Goal: Information Seeking & Learning: Learn about a topic

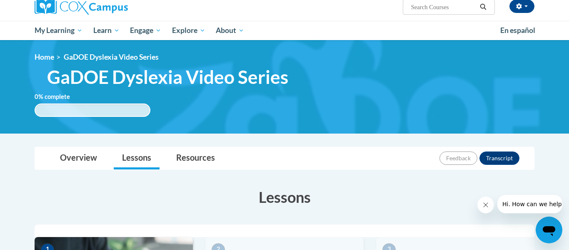
scroll to position [236, 0]
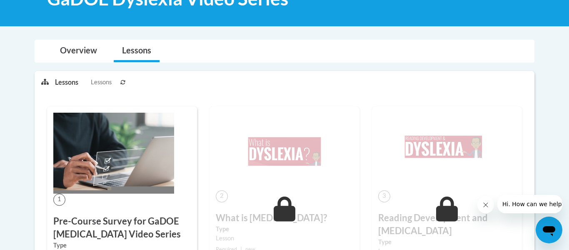
scroll to position [146, 0]
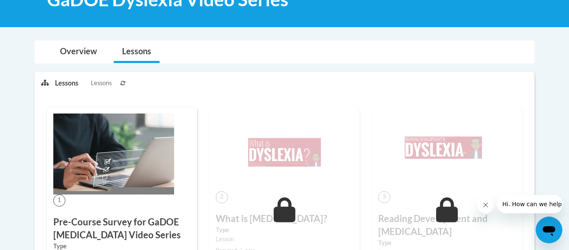
click at [486, 208] on button "Close message from company" at bounding box center [485, 204] width 17 height 17
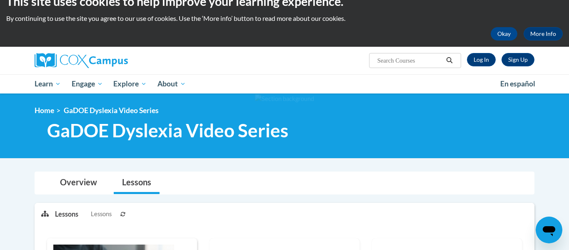
scroll to position [0, 0]
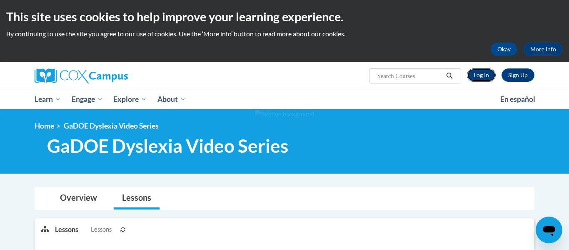
click at [476, 76] on link "Log In" at bounding box center [481, 74] width 29 height 13
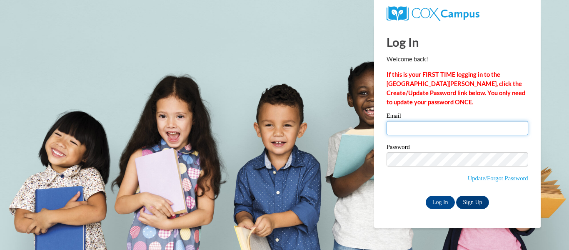
click at [422, 127] on input "Email" at bounding box center [458, 128] width 142 height 14
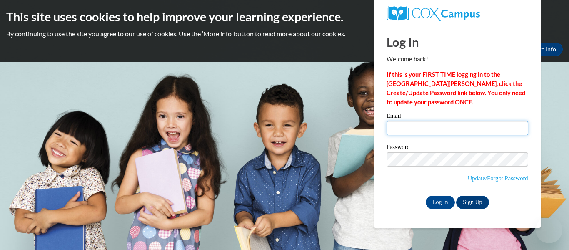
type input "elizabeth.mccarty@cowetaschools.net"
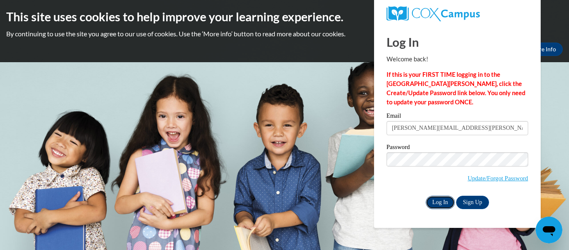
click at [442, 198] on input "Log In" at bounding box center [440, 201] width 29 height 13
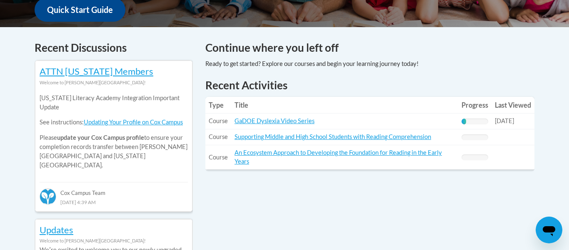
scroll to position [328, 0]
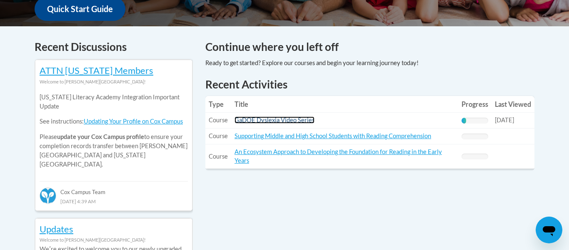
click at [287, 117] on link "GaDOE Dyslexia Video Series" at bounding box center [275, 119] width 80 height 7
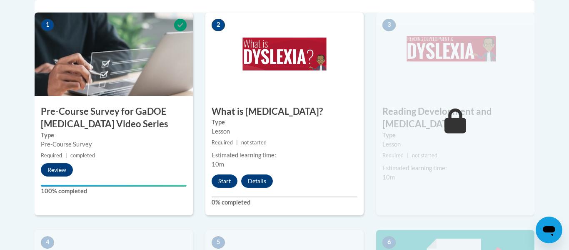
scroll to position [295, 0]
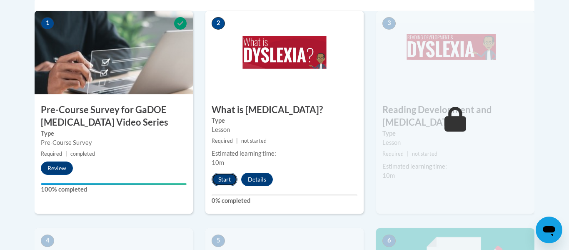
click at [228, 179] on button "Start" at bounding box center [225, 178] width 26 height 13
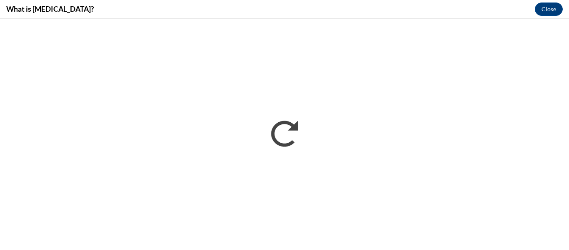
scroll to position [0, 0]
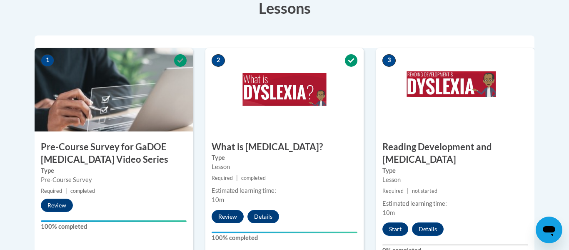
scroll to position [259, 0]
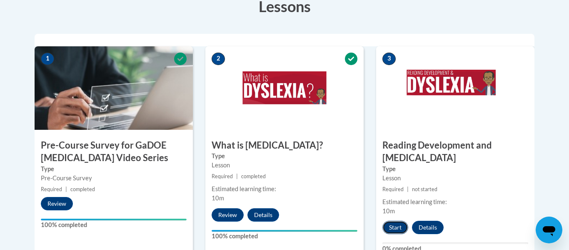
click at [395, 220] on button "Start" at bounding box center [395, 226] width 26 height 13
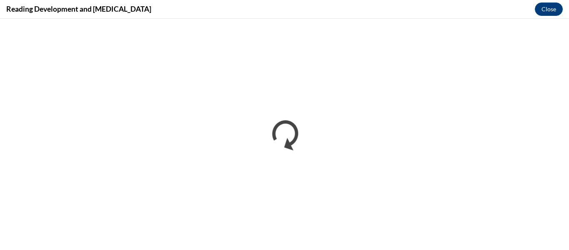
scroll to position [0, 0]
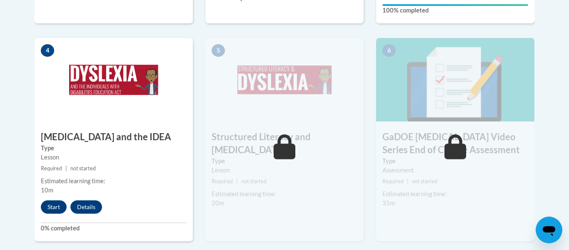
scroll to position [498, 0]
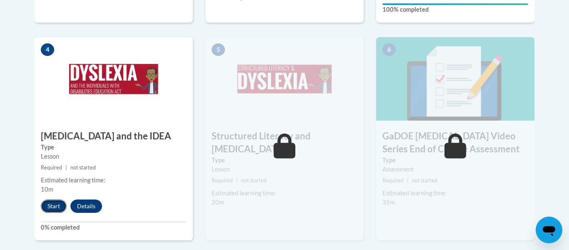
click at [51, 199] on button "Start" at bounding box center [54, 205] width 26 height 13
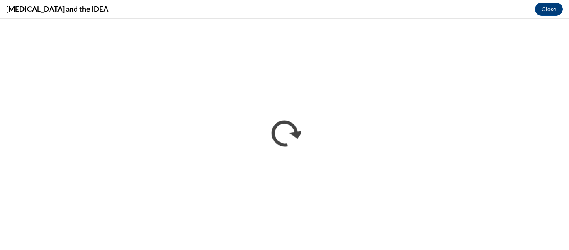
scroll to position [0, 0]
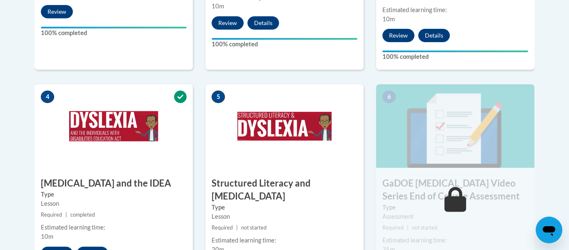
scroll to position [451, 0]
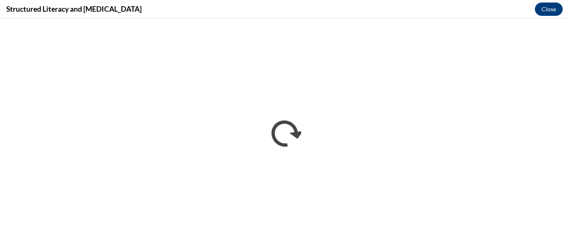
scroll to position [0, 0]
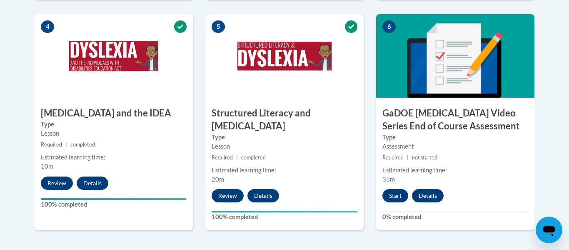
scroll to position [523, 0]
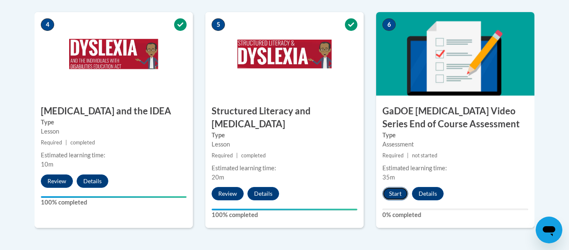
click at [395, 187] on button "Start" at bounding box center [395, 193] width 26 height 13
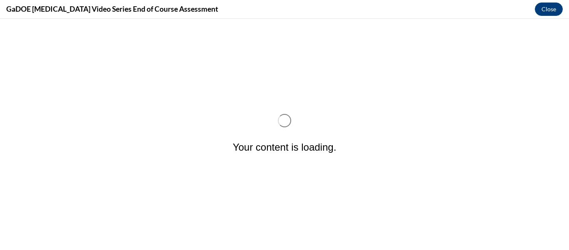
scroll to position [0, 0]
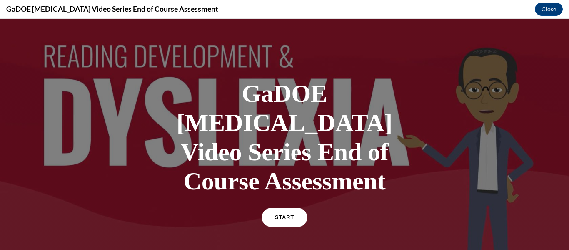
click at [275, 207] on link "START" at bounding box center [284, 216] width 45 height 19
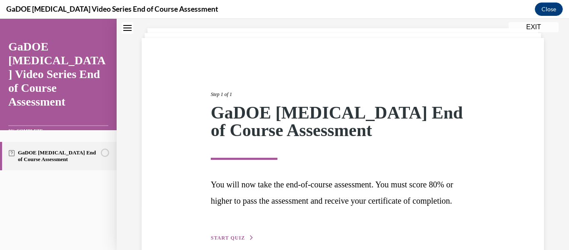
scroll to position [103, 0]
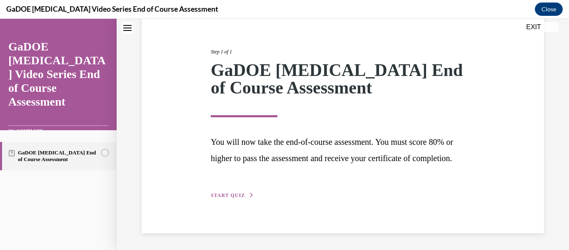
click at [241, 194] on span "START QUIZ" at bounding box center [228, 195] width 34 height 6
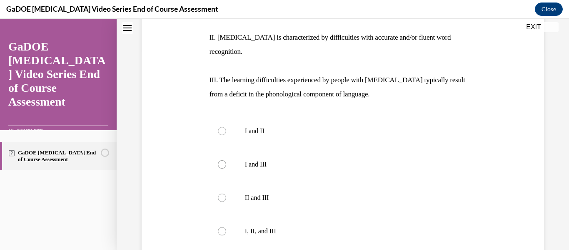
scroll to position [205, 0]
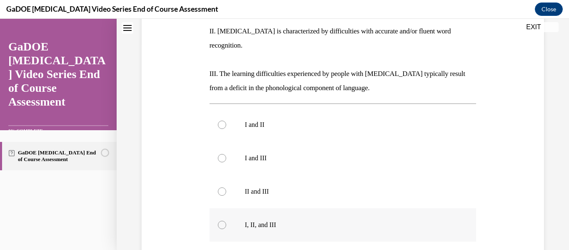
click at [219, 220] on div at bounding box center [222, 224] width 8 height 8
click at [219, 220] on input "I, II, and III" at bounding box center [222, 224] width 8 height 8
radio input "true"
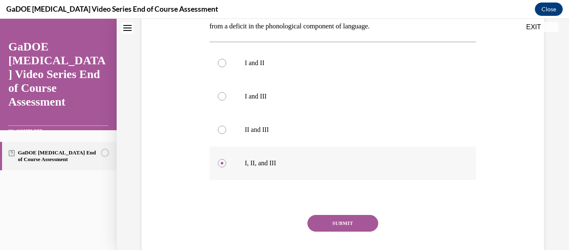
scroll to position [267, 0]
click at [347, 214] on button "SUBMIT" at bounding box center [342, 222] width 71 height 17
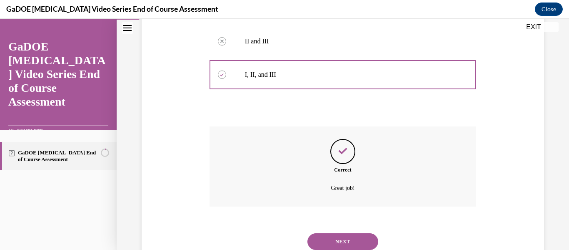
scroll to position [356, 0]
click at [348, 232] on button "NEXT" at bounding box center [342, 240] width 71 height 17
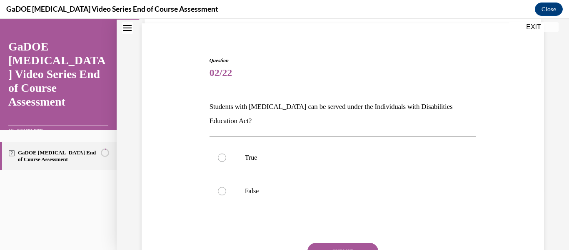
scroll to position [54, 0]
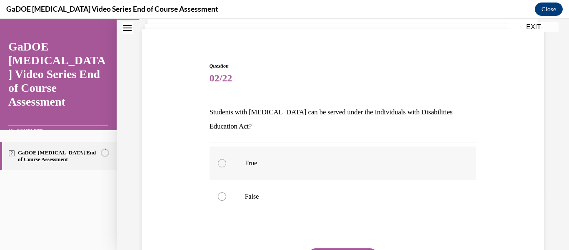
click at [222, 162] on div at bounding box center [222, 163] width 8 height 8
click at [222, 162] on input "True" at bounding box center [222, 163] width 8 height 8
radio input "true"
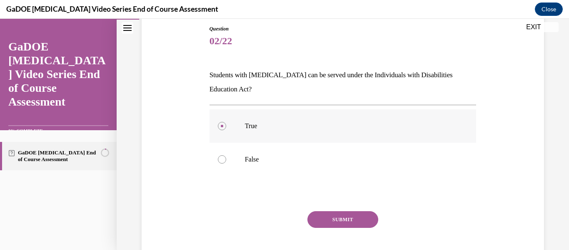
scroll to position [122, 0]
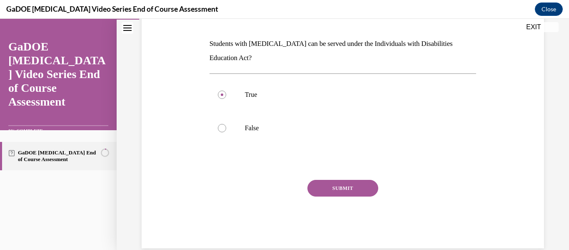
click at [342, 189] on button "SUBMIT" at bounding box center [342, 188] width 71 height 17
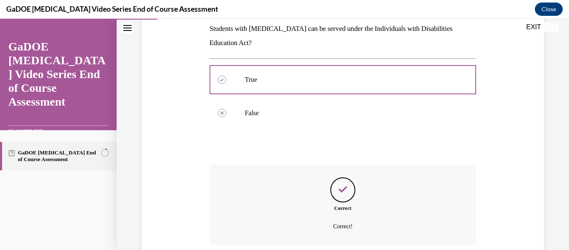
scroll to position [205, 0]
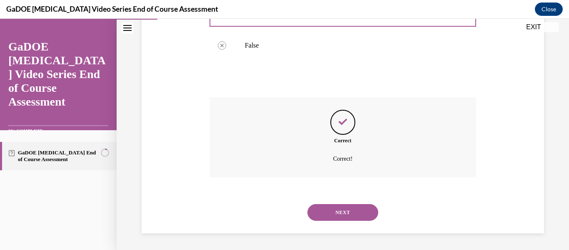
click at [354, 207] on button "NEXT" at bounding box center [342, 212] width 71 height 17
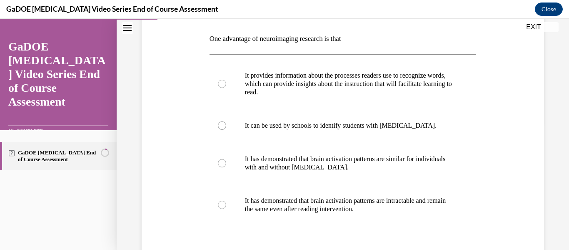
scroll to position [127, 0]
click at [217, 122] on label "It can be used by schools to identify students with dyslexia." at bounding box center [343, 125] width 267 height 33
click at [218, 122] on input "It can be used by schools to identify students with dyslexia." at bounding box center [222, 125] width 8 height 8
radio input "true"
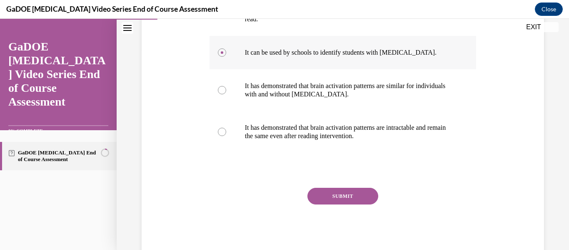
scroll to position [210, 0]
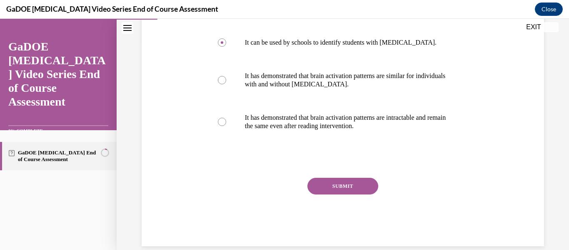
click at [367, 188] on button "SUBMIT" at bounding box center [342, 185] width 71 height 17
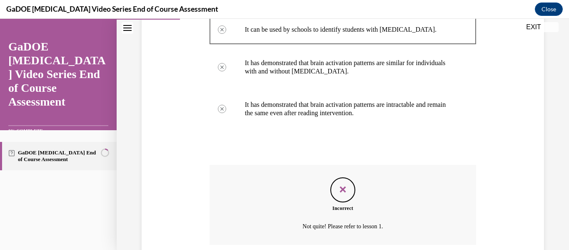
scroll to position [290, 0]
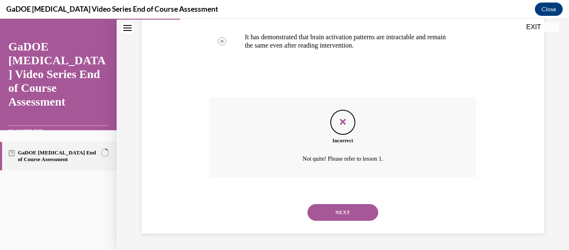
click at [361, 214] on button "NEXT" at bounding box center [342, 212] width 71 height 17
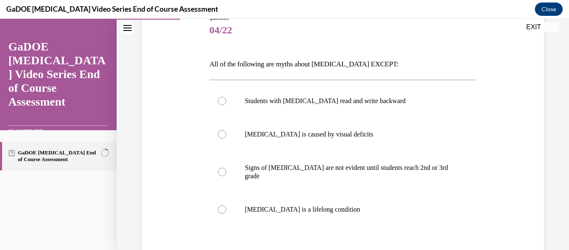
scroll to position [103, 0]
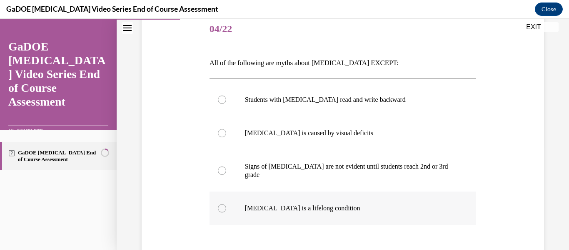
click at [225, 196] on label "Dyslexia is a lifelong condition" at bounding box center [343, 207] width 267 height 33
click at [225, 204] on input "Dyslexia is a lifelong condition" at bounding box center [222, 208] width 8 height 8
radio input "true"
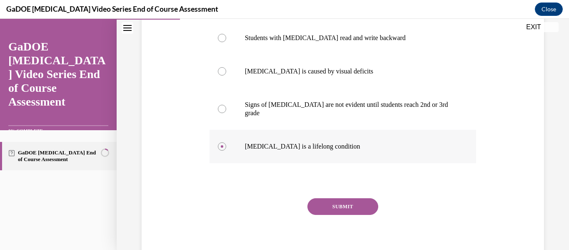
scroll to position [165, 0]
click at [345, 197] on button "SUBMIT" at bounding box center [342, 205] width 71 height 17
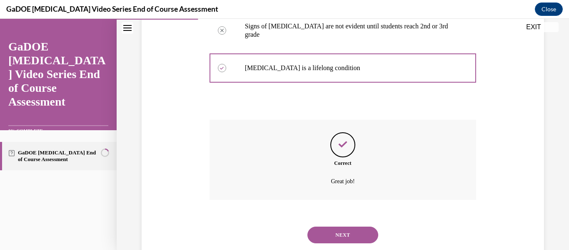
scroll to position [257, 0]
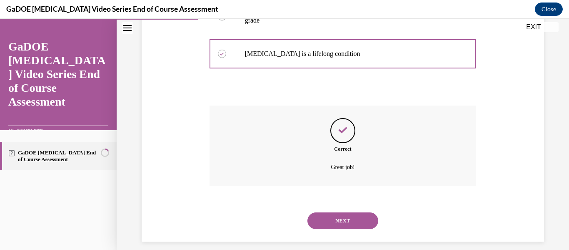
click at [350, 212] on button "NEXT" at bounding box center [342, 220] width 71 height 17
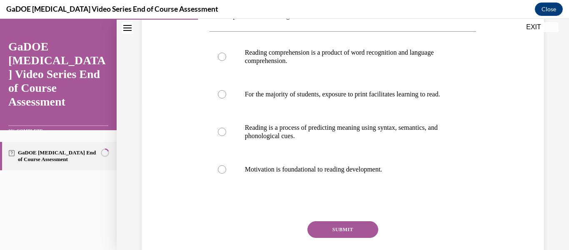
scroll to position [150, 0]
click at [221, 60] on div at bounding box center [222, 56] width 8 height 8
click at [221, 60] on input "Reading comprehension is a product of word recognition and language comprehensi…" at bounding box center [222, 56] width 8 height 8
radio input "true"
click at [330, 234] on button "SUBMIT" at bounding box center [342, 229] width 71 height 17
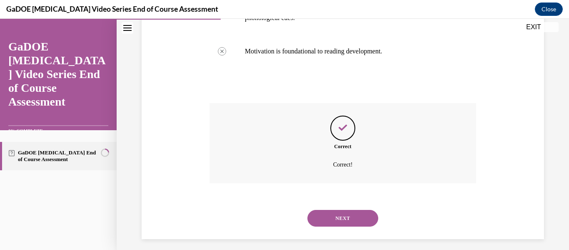
scroll to position [282, 0]
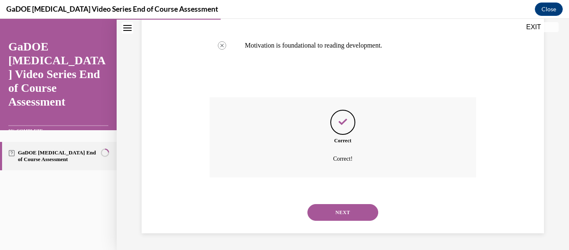
click at [328, 208] on button "NEXT" at bounding box center [342, 212] width 71 height 17
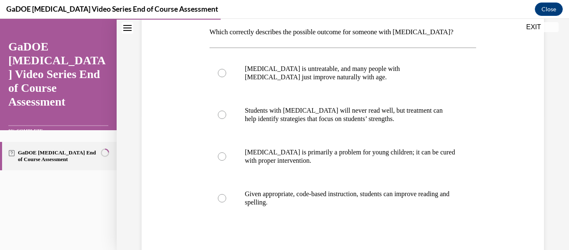
scroll to position [144, 0]
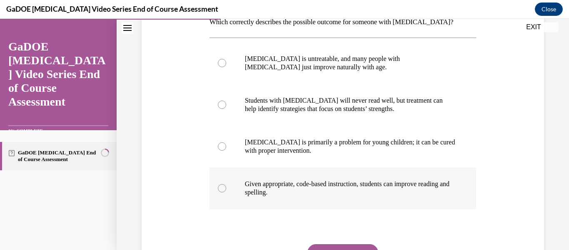
click at [219, 188] on div at bounding box center [222, 188] width 8 height 8
click at [219, 188] on input "Given appropriate, code-based instruction, students can improve reading and spe…" at bounding box center [222, 188] width 8 height 8
radio input "true"
click at [328, 245] on button "SUBMIT" at bounding box center [342, 252] width 71 height 17
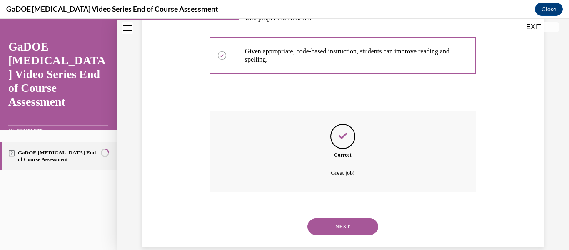
scroll to position [290, 0]
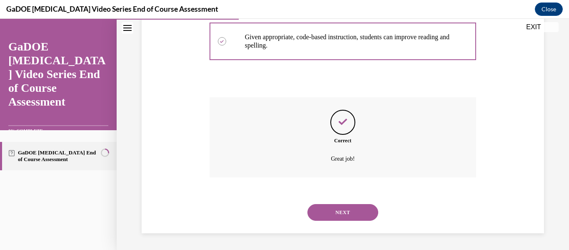
click at [325, 210] on button "NEXT" at bounding box center [342, 212] width 71 height 17
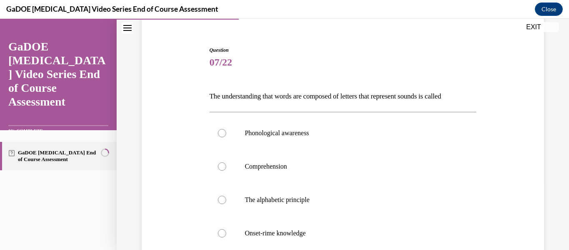
scroll to position [85, 0]
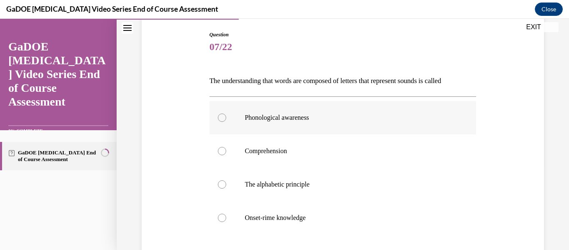
click at [227, 121] on label "Phonological awareness" at bounding box center [343, 117] width 267 height 33
click at [226, 121] on input "Phonological awareness" at bounding box center [222, 117] width 8 height 8
radio input "true"
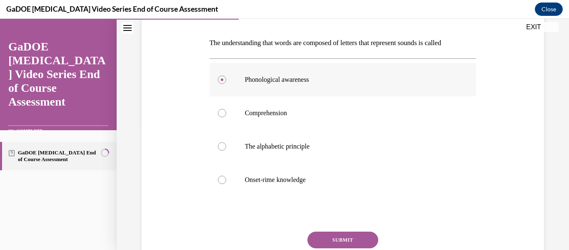
scroll to position [144, 0]
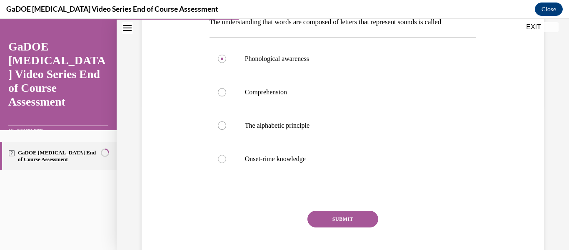
click at [364, 221] on button "SUBMIT" at bounding box center [342, 218] width 71 height 17
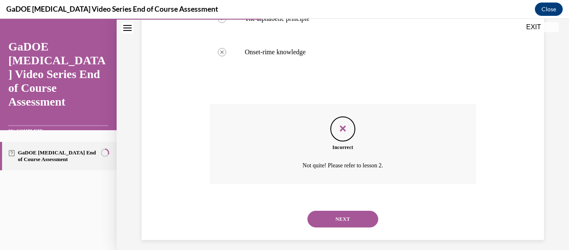
scroll to position [257, 0]
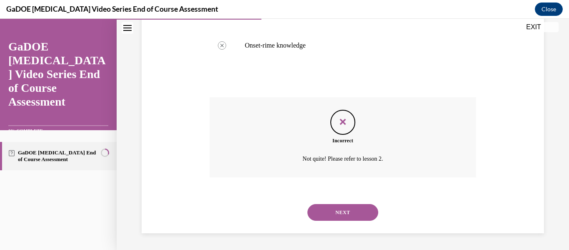
click at [354, 210] on button "NEXT" at bounding box center [342, 212] width 71 height 17
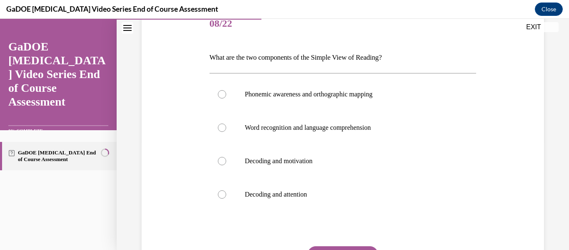
scroll to position [109, 0]
click at [218, 126] on div at bounding box center [222, 127] width 8 height 8
click at [218, 126] on input "Word recognition and language comprehension" at bounding box center [222, 127] width 8 height 8
radio input "true"
click at [352, 247] on button "SUBMIT" at bounding box center [342, 253] width 71 height 17
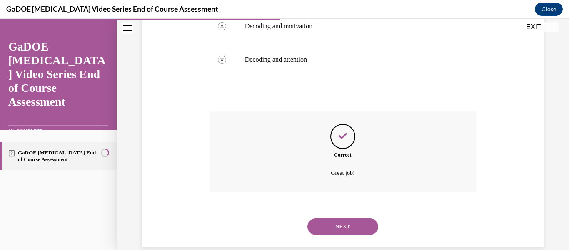
scroll to position [257, 0]
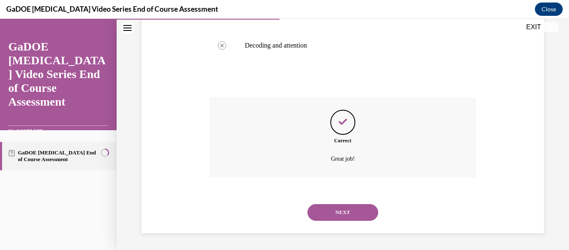
click at [351, 215] on button "NEXT" at bounding box center [342, 212] width 71 height 17
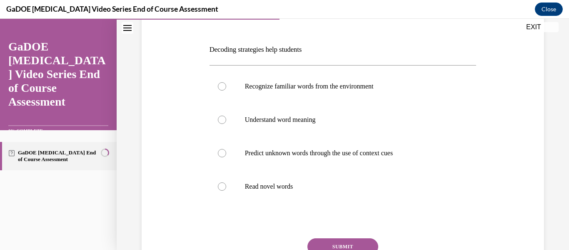
scroll to position [122, 0]
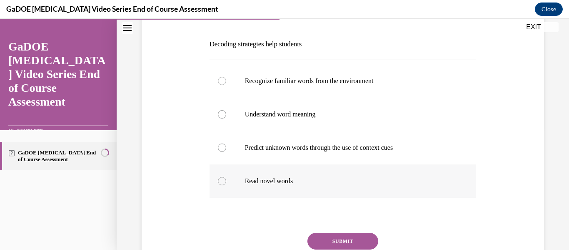
click at [226, 180] on label "Read novel words" at bounding box center [343, 180] width 267 height 33
click at [226, 180] on input "Read novel words" at bounding box center [222, 181] width 8 height 8
radio input "true"
click at [345, 240] on button "SUBMIT" at bounding box center [342, 240] width 71 height 17
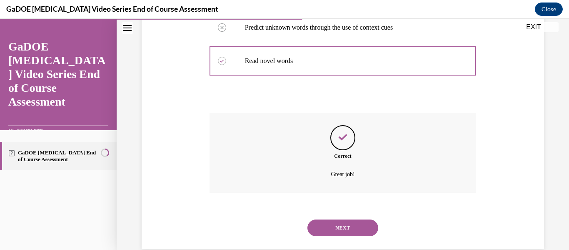
scroll to position [257, 0]
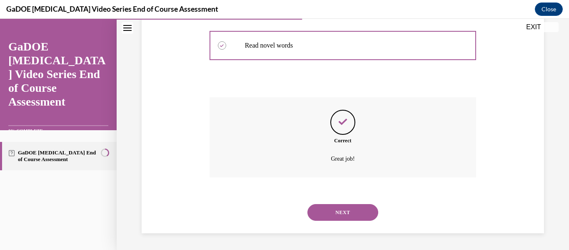
click at [350, 212] on button "NEXT" at bounding box center [342, 212] width 71 height 17
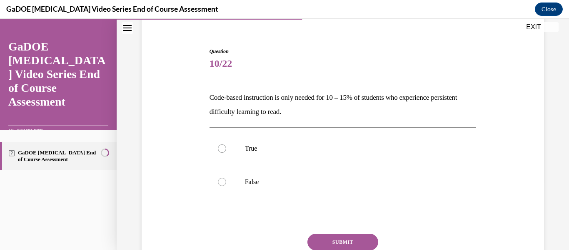
scroll to position [70, 0]
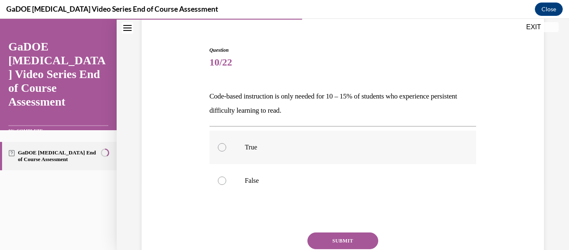
click at [224, 147] on div at bounding box center [222, 147] width 8 height 8
click at [224, 147] on input "True" at bounding box center [222, 147] width 8 height 8
radio input "true"
click at [325, 240] on button "SUBMIT" at bounding box center [342, 240] width 71 height 17
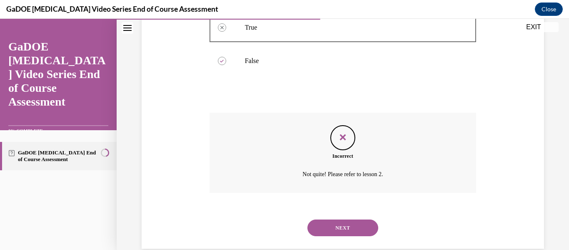
scroll to position [205, 0]
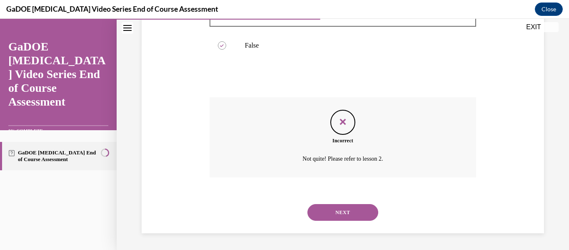
click at [329, 216] on button "NEXT" at bounding box center [342, 212] width 71 height 17
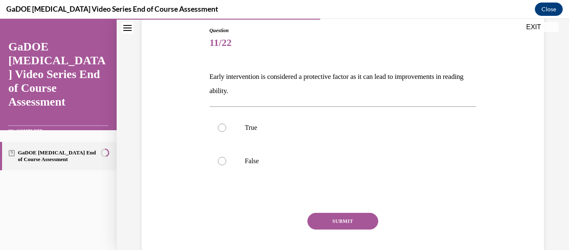
scroll to position [92, 0]
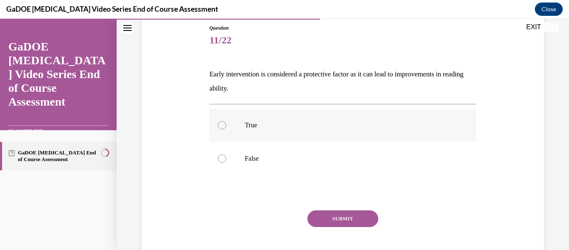
click at [219, 125] on div at bounding box center [222, 125] width 8 height 8
click at [219, 125] on input "True" at bounding box center [222, 125] width 8 height 8
radio input "true"
click at [326, 215] on button "SUBMIT" at bounding box center [342, 218] width 71 height 17
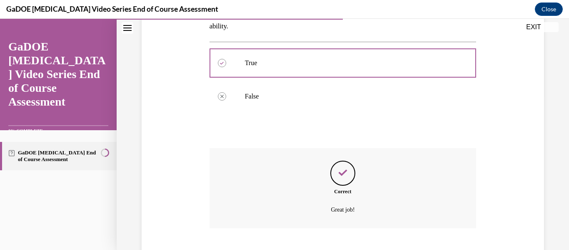
scroll to position [205, 0]
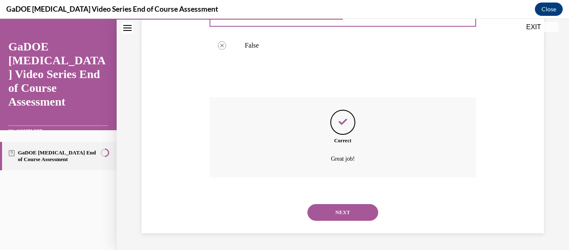
click at [326, 215] on button "NEXT" at bounding box center [342, 212] width 71 height 17
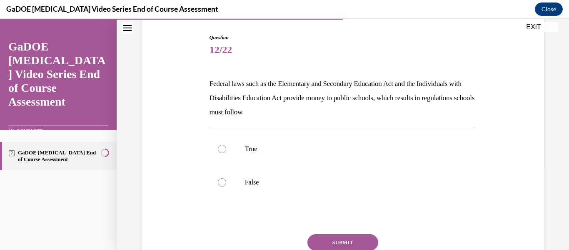
scroll to position [83, 0]
click at [222, 147] on div at bounding box center [222, 148] width 8 height 8
click at [222, 147] on input "True" at bounding box center [222, 148] width 8 height 8
radio input "true"
click at [356, 239] on button "SUBMIT" at bounding box center [342, 241] width 71 height 17
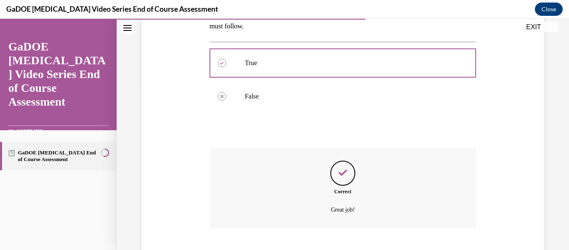
scroll to position [219, 0]
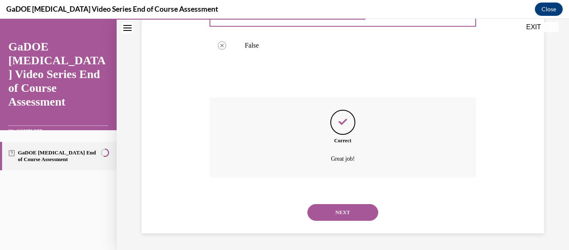
click at [345, 207] on button "NEXT" at bounding box center [342, 212] width 71 height 17
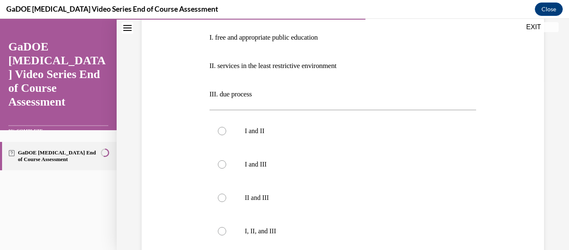
scroll to position [172, 0]
click at [232, 230] on label "I, II, and III" at bounding box center [343, 229] width 267 height 33
click at [226, 230] on input "I, II, and III" at bounding box center [222, 230] width 8 height 8
radio input "true"
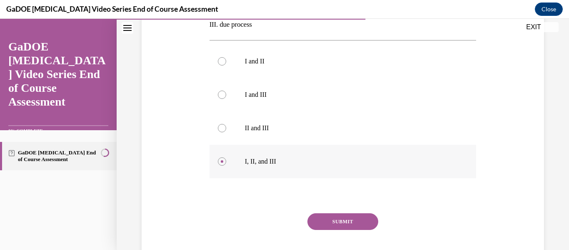
scroll to position [244, 0]
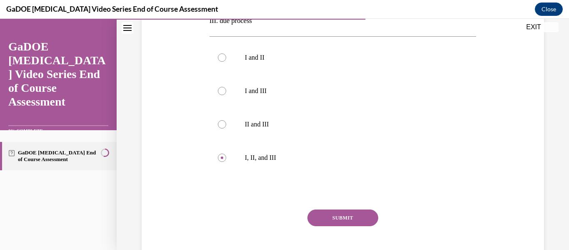
click at [342, 214] on button "SUBMIT" at bounding box center [342, 217] width 71 height 17
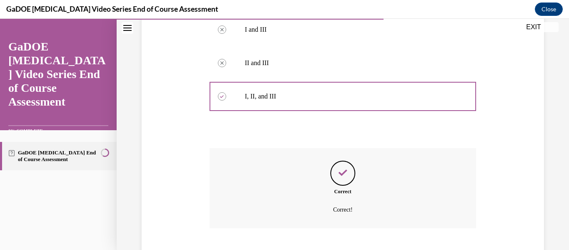
scroll to position [356, 0]
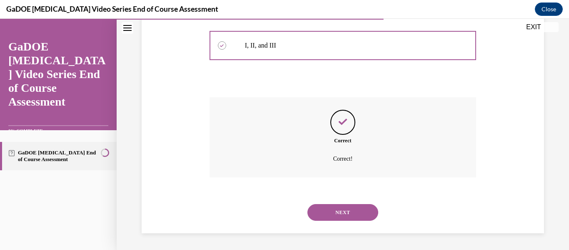
click at [342, 214] on button "NEXT" at bounding box center [342, 212] width 71 height 17
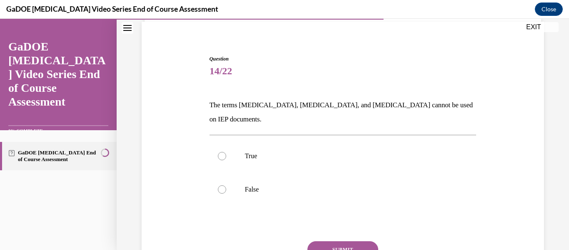
scroll to position [62, 0]
click at [219, 182] on label "False" at bounding box center [343, 188] width 267 height 33
click at [219, 184] on input "False" at bounding box center [222, 188] width 8 height 8
radio input "true"
click at [346, 240] on button "SUBMIT" at bounding box center [342, 248] width 71 height 17
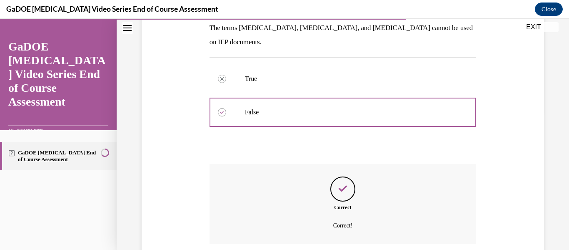
scroll to position [190, 0]
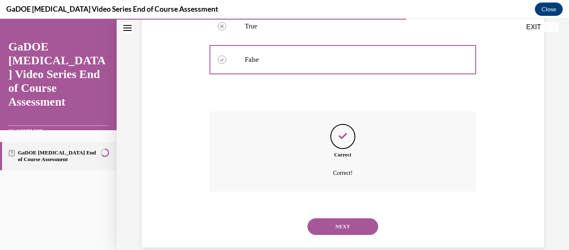
click at [342, 218] on button "NEXT" at bounding box center [342, 226] width 71 height 17
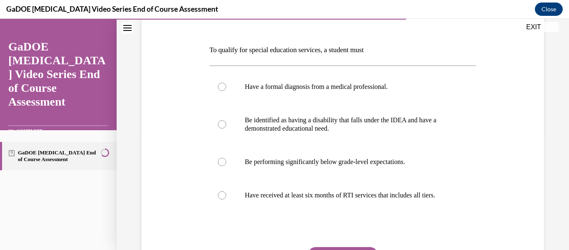
scroll to position [118, 0]
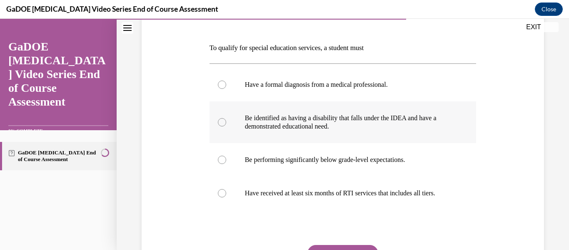
click at [217, 118] on label "Be identified as having a disability that falls under the IDEA and have a demon…" at bounding box center [343, 122] width 267 height 42
click at [218, 118] on input "Be identified as having a disability that falls under the IDEA and have a demon…" at bounding box center [222, 122] width 8 height 8
radio input "true"
click at [330, 245] on button "SUBMIT" at bounding box center [342, 253] width 71 height 17
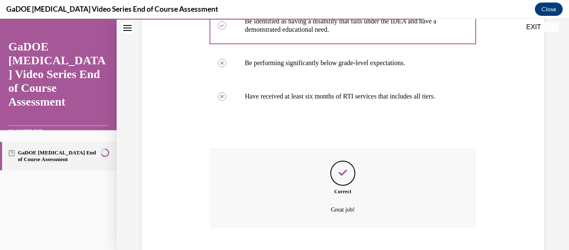
scroll to position [265, 0]
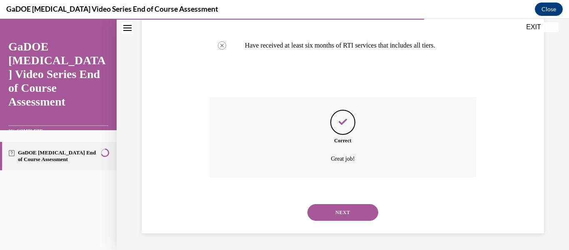
click at [336, 214] on button "NEXT" at bounding box center [342, 212] width 71 height 17
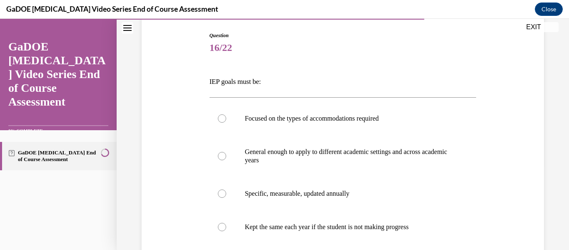
scroll to position [86, 0]
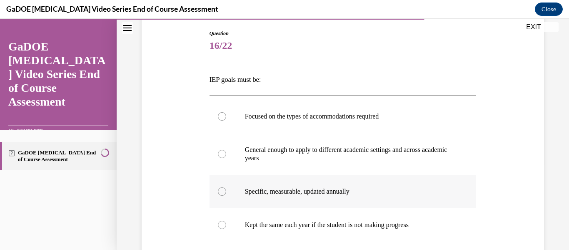
click at [240, 192] on label "Specific, measurable, updated annually" at bounding box center [343, 191] width 267 height 33
click at [226, 192] on input "Specific, measurable, updated annually" at bounding box center [222, 191] width 8 height 8
radio input "true"
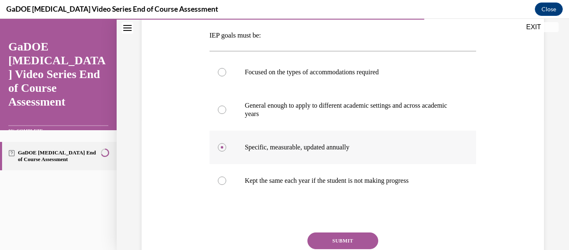
scroll to position [134, 0]
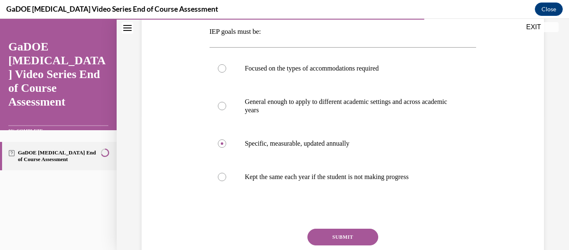
click at [344, 237] on button "SUBMIT" at bounding box center [342, 236] width 71 height 17
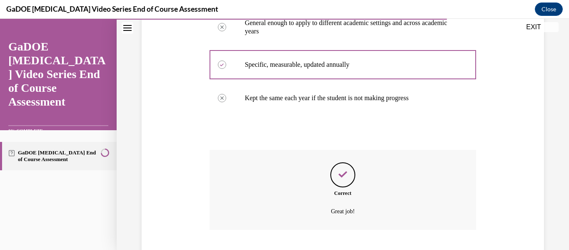
scroll to position [265, 0]
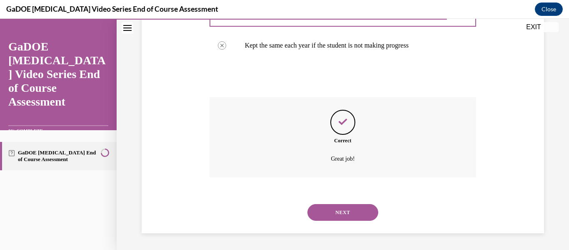
click at [340, 211] on button "NEXT" at bounding box center [342, 212] width 71 height 17
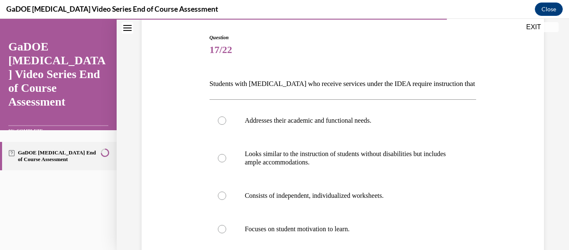
scroll to position [84, 0]
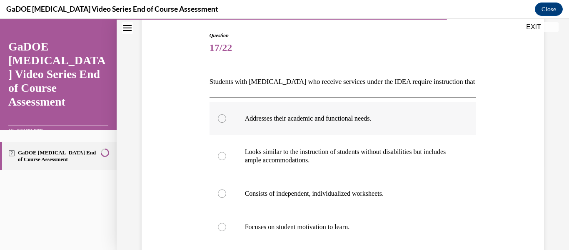
click at [220, 115] on div at bounding box center [222, 118] width 8 height 8
click at [220, 115] on input "Addresses their academic and functional needs." at bounding box center [222, 118] width 8 height 8
radio input "true"
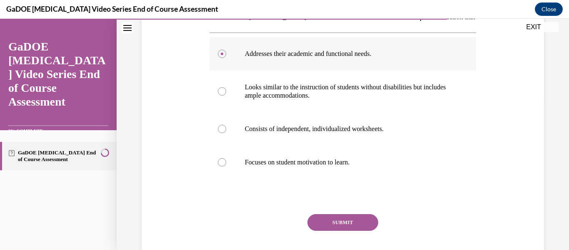
scroll to position [148, 0]
click at [368, 224] on button "SUBMIT" at bounding box center [342, 222] width 71 height 17
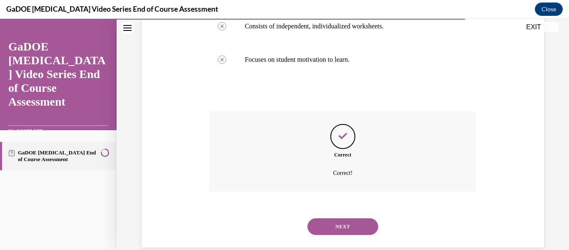
scroll to position [265, 0]
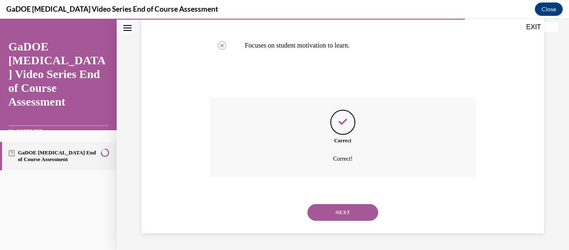
click at [361, 213] on button "NEXT" at bounding box center [342, 212] width 71 height 17
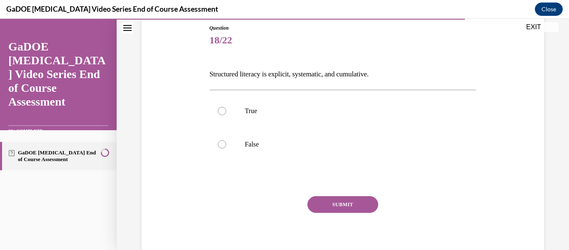
scroll to position [95, 0]
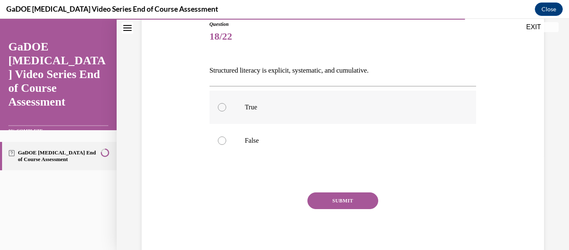
click at [222, 107] on div at bounding box center [222, 107] width 8 height 8
click at [222, 107] on input "True" at bounding box center [222, 107] width 8 height 8
radio input "true"
click at [341, 195] on button "SUBMIT" at bounding box center [342, 200] width 71 height 17
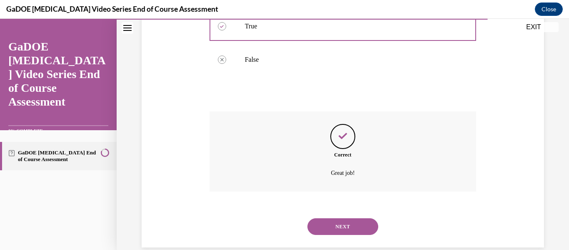
scroll to position [190, 0]
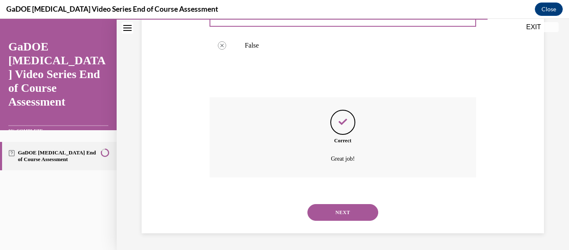
click at [346, 212] on button "NEXT" at bounding box center [342, 212] width 71 height 17
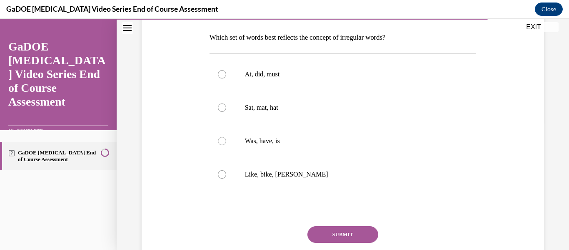
scroll to position [129, 0]
click at [221, 143] on div at bounding box center [222, 140] width 8 height 8
click at [221, 143] on input "Was, have, is" at bounding box center [222, 140] width 8 height 8
radio input "true"
click at [341, 237] on button "SUBMIT" at bounding box center [342, 233] width 71 height 17
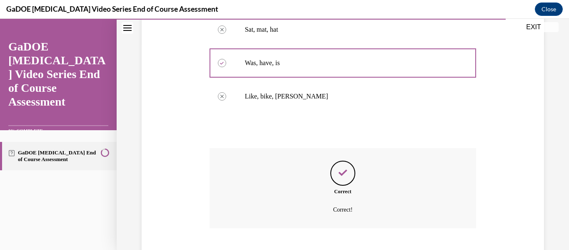
scroll to position [257, 0]
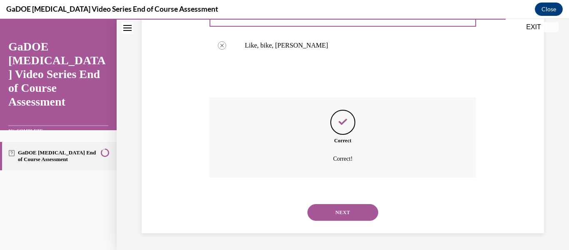
click at [342, 211] on button "NEXT" at bounding box center [342, 212] width 71 height 17
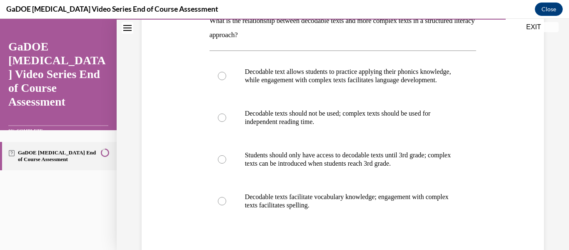
scroll to position [145, 0]
click at [222, 80] on div at bounding box center [222, 75] width 8 height 8
click at [222, 80] on input "Decodable text allows students to practice applying their phonics knowledge, wh…" at bounding box center [222, 75] width 8 height 8
radio input "true"
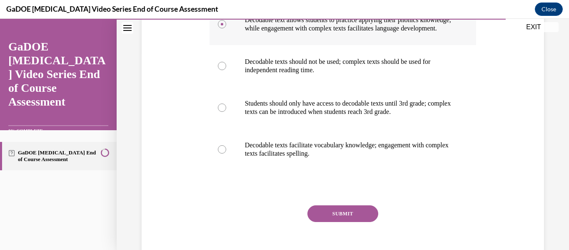
scroll to position [200, 0]
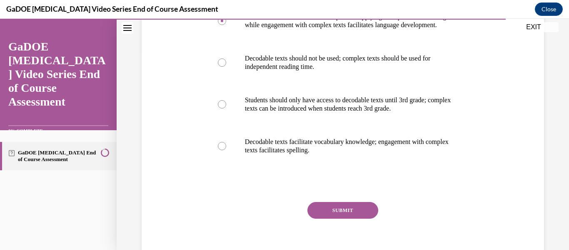
click at [343, 218] on button "SUBMIT" at bounding box center [342, 210] width 71 height 17
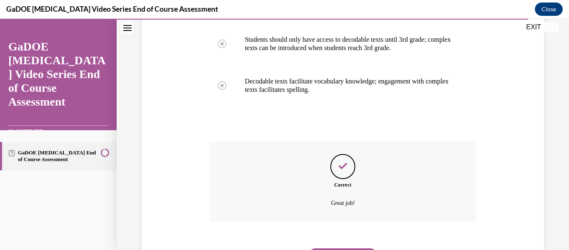
scroll to position [313, 0]
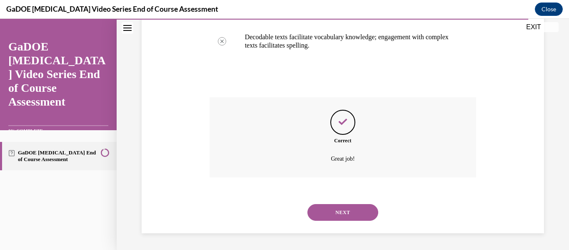
click at [343, 219] on button "NEXT" at bounding box center [342, 212] width 71 height 17
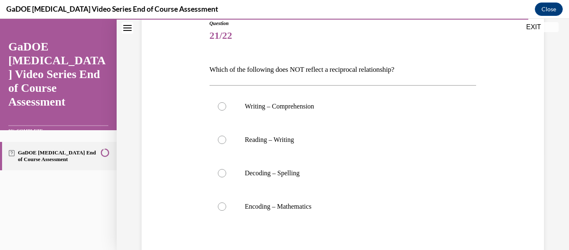
scroll to position [106, 0]
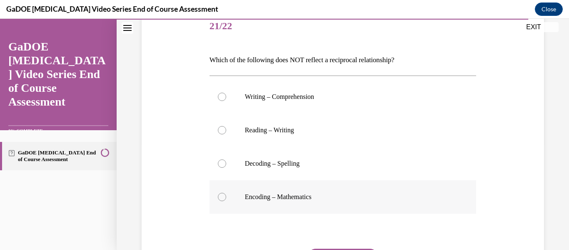
click at [223, 196] on div at bounding box center [222, 196] width 8 height 8
click at [223, 196] on input "Encoding – Mathematics" at bounding box center [222, 196] width 8 height 8
radio input "true"
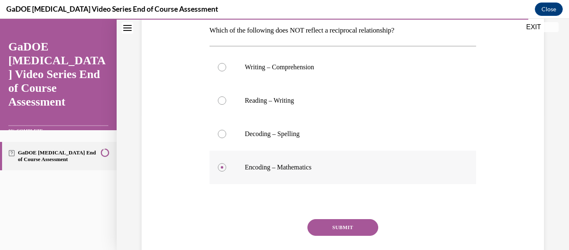
scroll to position [136, 0]
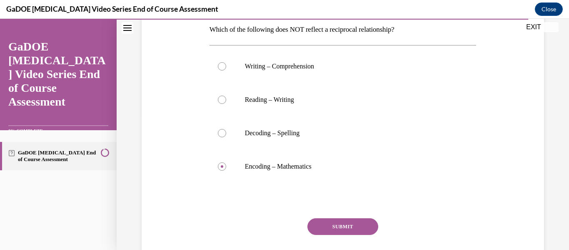
click at [345, 226] on button "SUBMIT" at bounding box center [342, 226] width 71 height 17
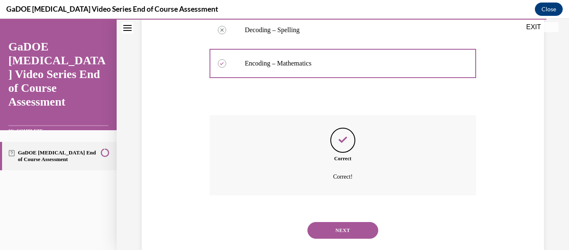
scroll to position [257, 0]
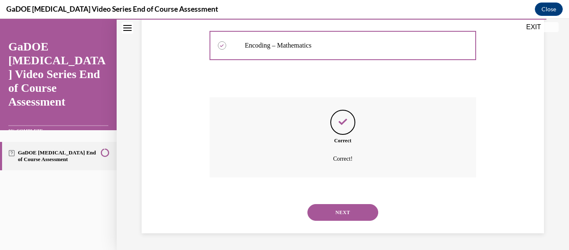
click at [341, 213] on button "NEXT" at bounding box center [342, 212] width 71 height 17
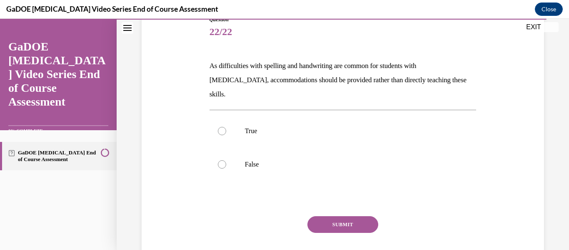
scroll to position [101, 0]
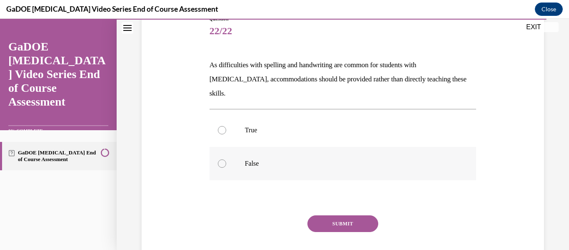
click at [218, 159] on div at bounding box center [222, 163] width 8 height 8
click at [218, 159] on input "False" at bounding box center [222, 163] width 8 height 8
radio input "true"
click at [330, 215] on button "SUBMIT" at bounding box center [342, 223] width 71 height 17
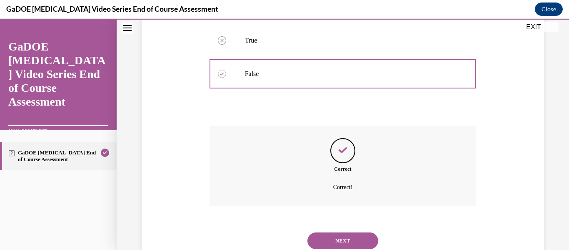
scroll to position [205, 0]
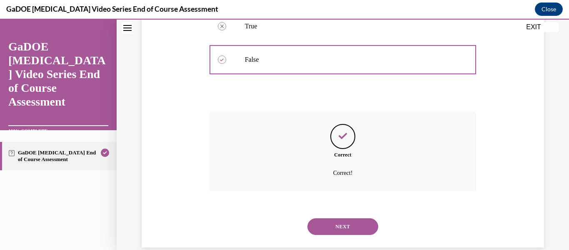
click at [330, 218] on button "NEXT" at bounding box center [342, 226] width 71 height 17
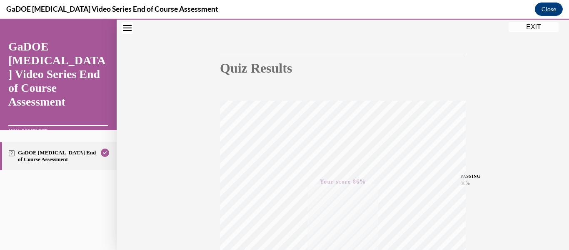
scroll to position [0, 0]
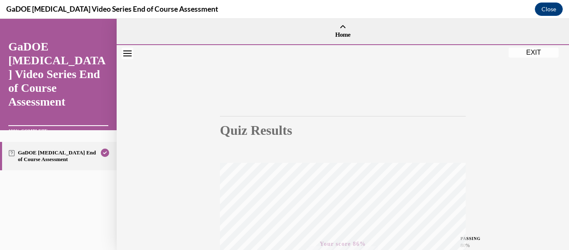
click at [537, 52] on button "EXIT" at bounding box center [534, 52] width 50 height 10
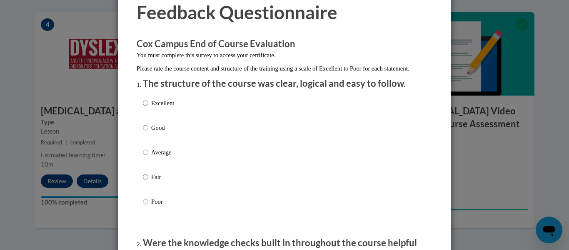
scroll to position [70, 0]
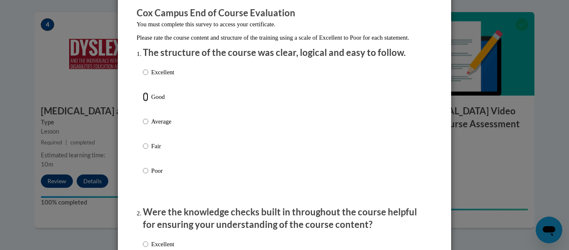
click at [146, 101] on input "Good" at bounding box center [145, 96] width 5 height 9
radio input "true"
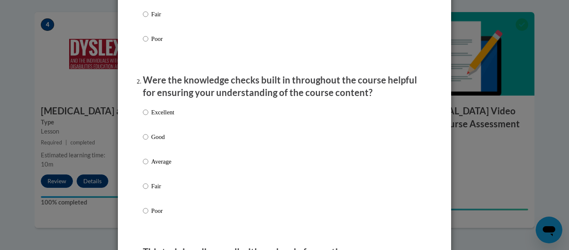
scroll to position [204, 0]
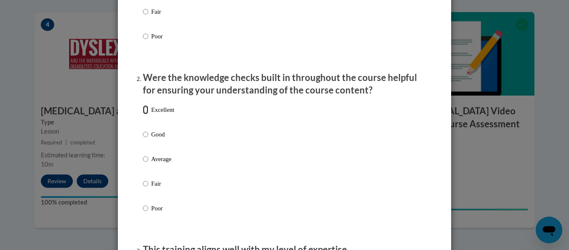
click at [146, 114] on input "Excellent" at bounding box center [145, 109] width 5 height 9
radio input "true"
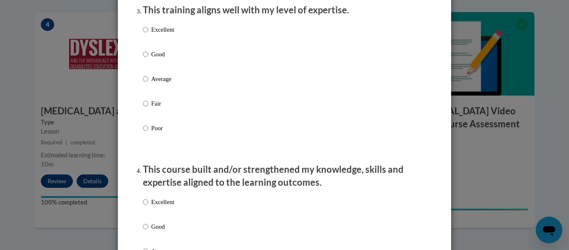
scroll to position [427, 0]
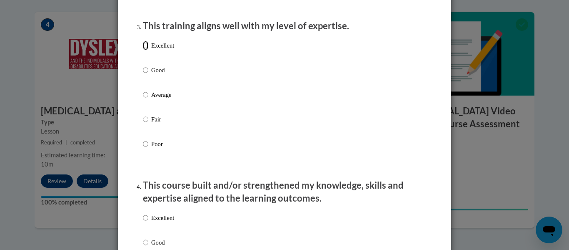
click at [146, 50] on input "Excellent" at bounding box center [145, 45] width 5 height 9
radio input "true"
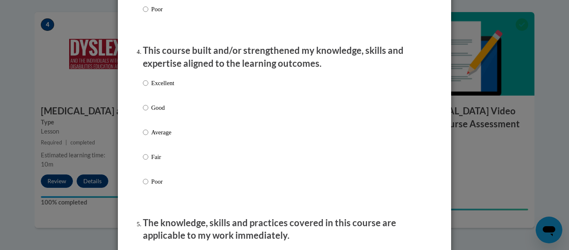
scroll to position [565, 0]
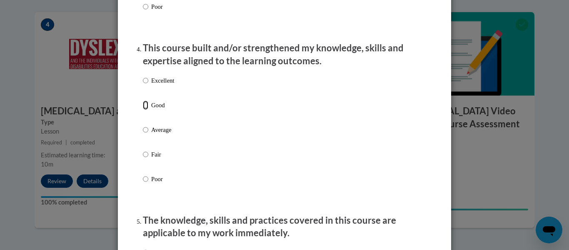
click at [146, 110] on input "Good" at bounding box center [145, 104] width 5 height 9
radio input "true"
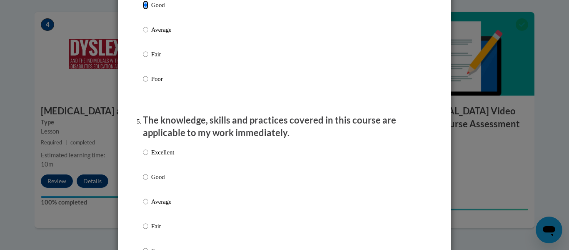
scroll to position [673, 0]
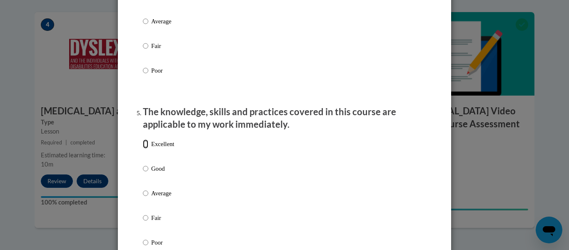
click at [145, 148] on input "Excellent" at bounding box center [145, 143] width 5 height 9
radio input "true"
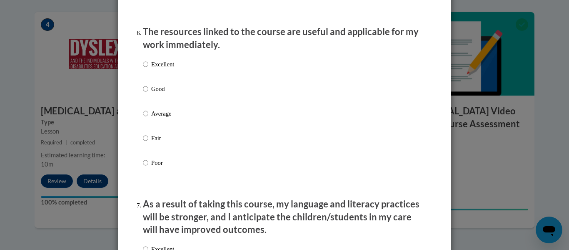
scroll to position [925, 0]
click at [149, 96] on label "Good" at bounding box center [158, 94] width 31 height 22
click at [148, 92] on input "Good" at bounding box center [145, 87] width 5 height 9
radio input "true"
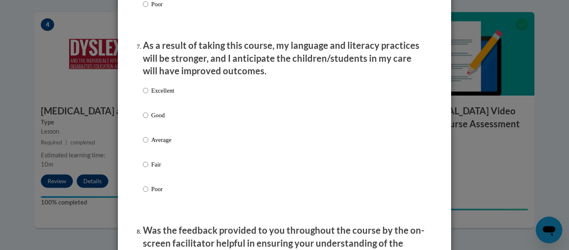
scroll to position [1083, 0]
click at [145, 119] on input "Good" at bounding box center [145, 114] width 5 height 9
radio input "true"
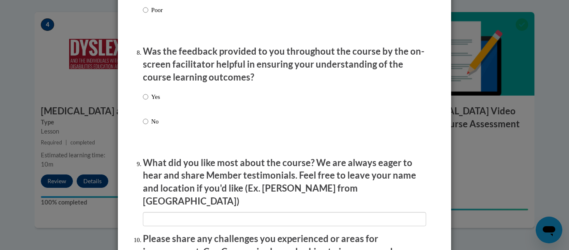
scroll to position [1267, 0]
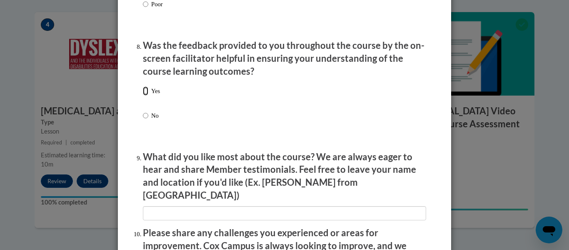
click at [147, 95] on input "Yes" at bounding box center [145, 90] width 5 height 9
radio input "true"
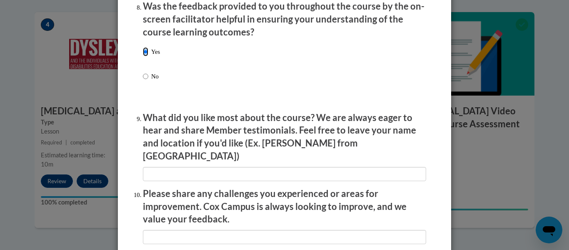
scroll to position [1313, 0]
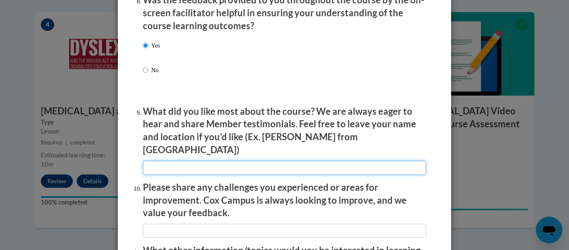
click at [199, 164] on input "textbox" at bounding box center [284, 167] width 283 height 14
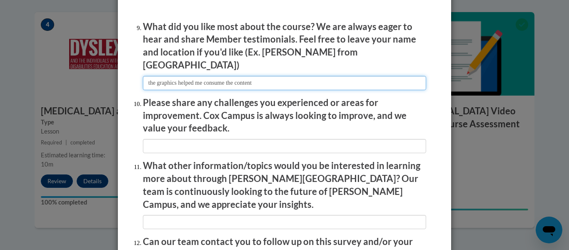
scroll to position [1398, 0]
type input "the graphics helped me consume the content"
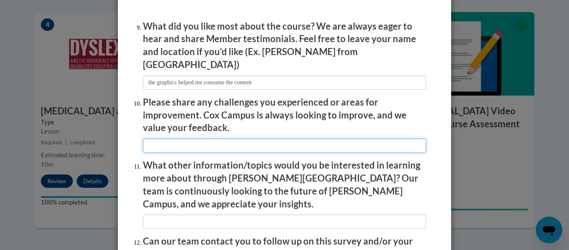
click at [270, 138] on input "textbox" at bounding box center [284, 145] width 283 height 14
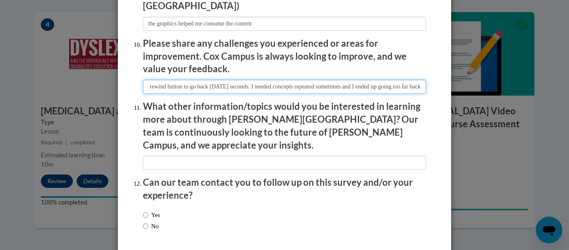
scroll to position [1459, 0]
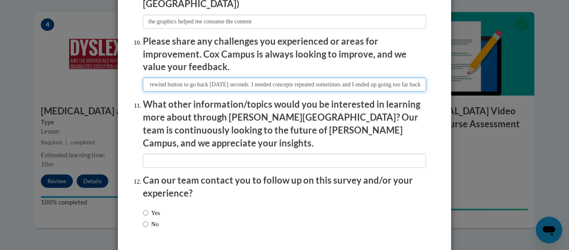
type input "make it easy to go back a few seconds--where one would just click on the circul…"
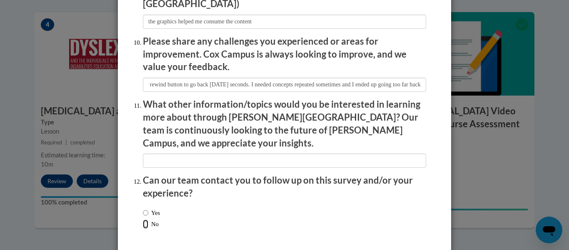
click at [145, 219] on input "No" at bounding box center [145, 223] width 5 height 9
radio input "true"
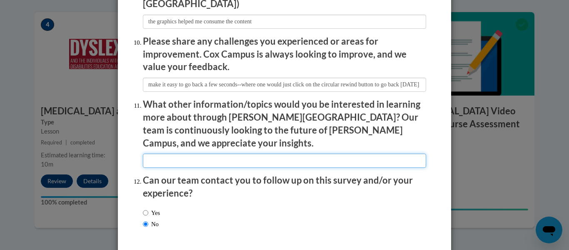
click at [222, 153] on input "textbox" at bounding box center [284, 160] width 283 height 14
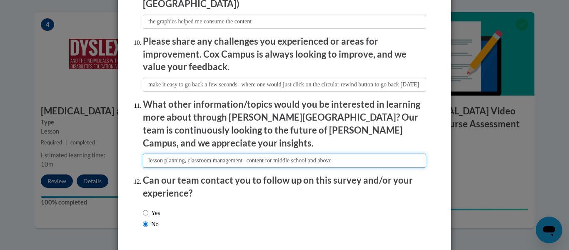
type input "lesson planning, classroom management--content for middle school and above"
